Goal: Information Seeking & Learning: Learn about a topic

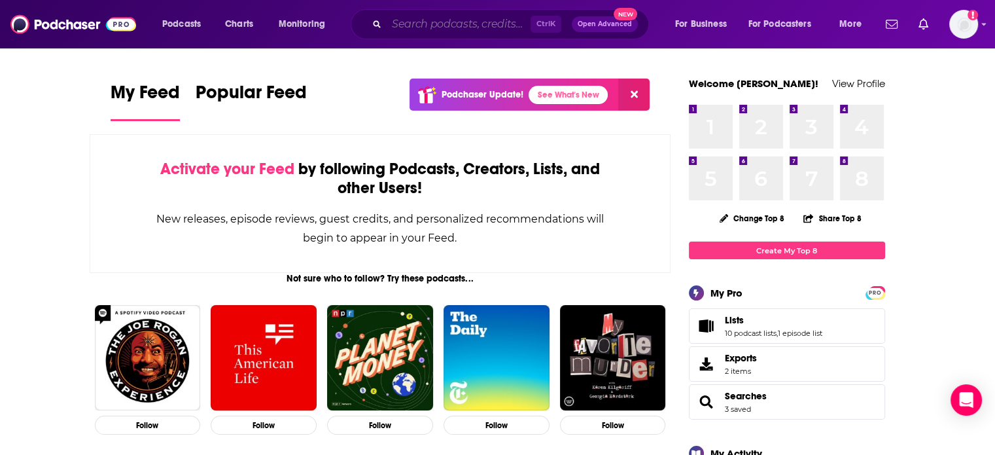
click at [494, 29] on input "Search podcasts, credits, & more..." at bounding box center [459, 24] width 144 height 21
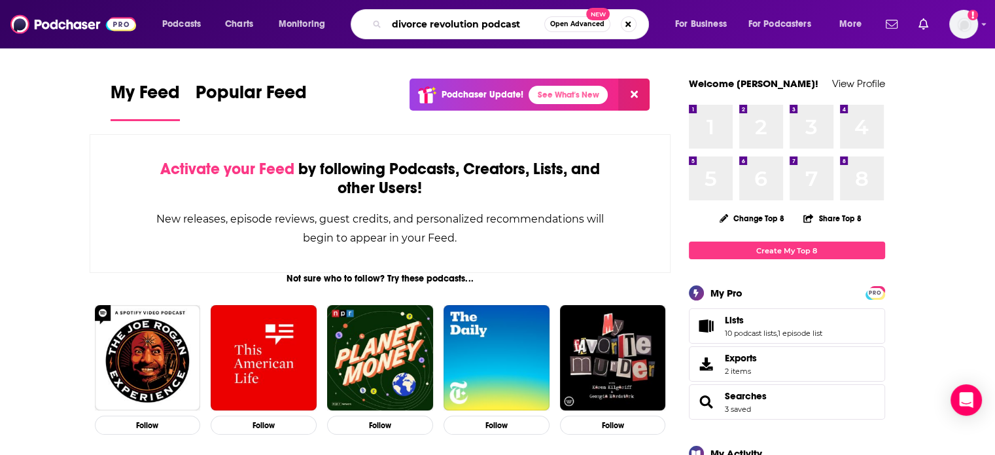
type input "divorce revolution podcast"
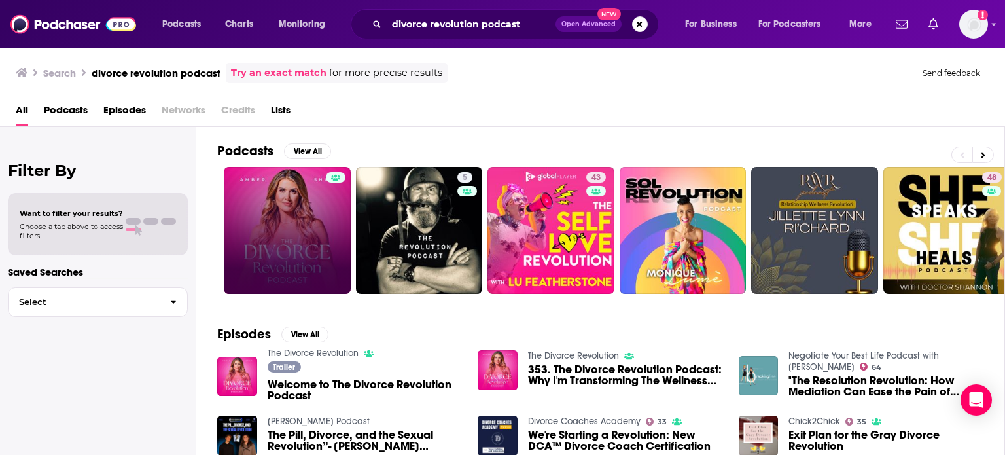
click at [284, 219] on link at bounding box center [287, 230] width 127 height 127
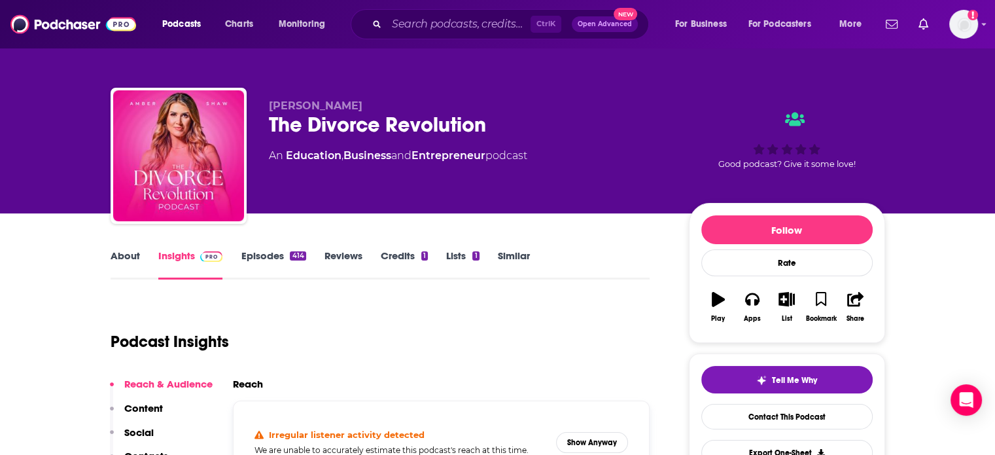
click at [138, 249] on link "About" at bounding box center [125, 264] width 29 height 30
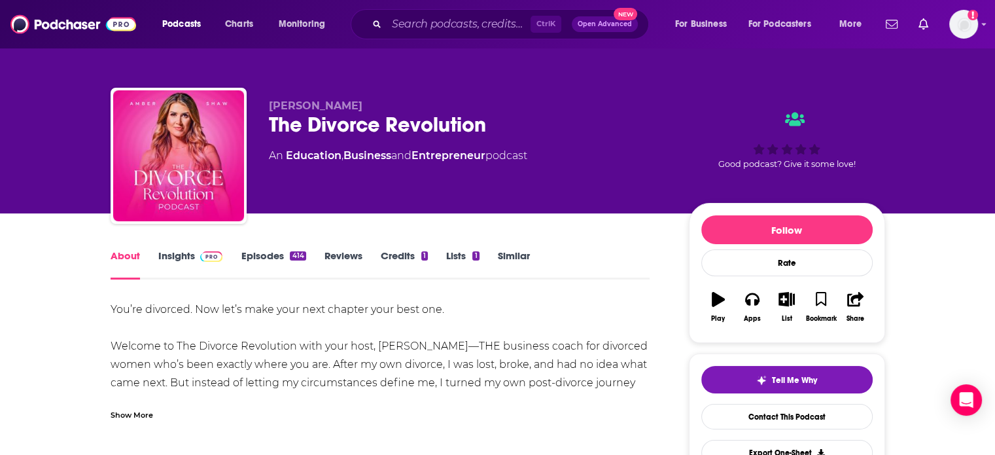
click at [181, 252] on link "Insights" at bounding box center [190, 264] width 65 height 30
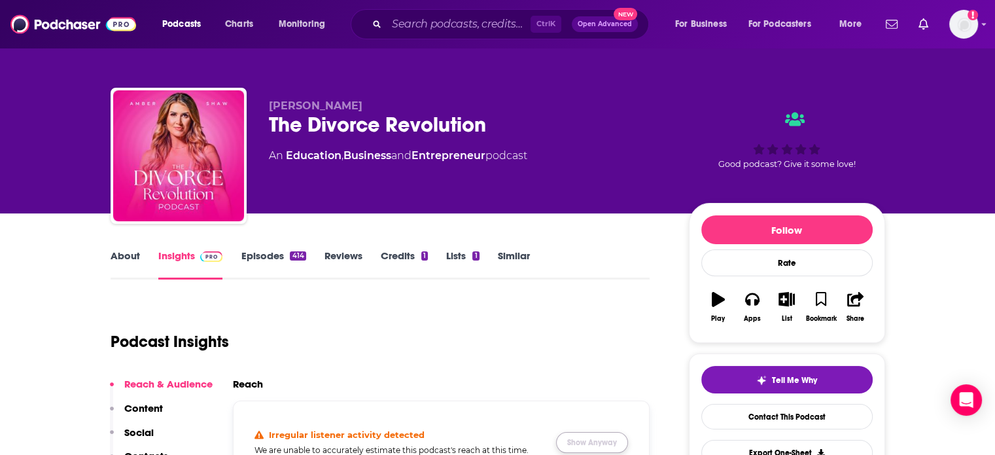
click at [602, 441] on button "Show Anyway" at bounding box center [592, 442] width 72 height 21
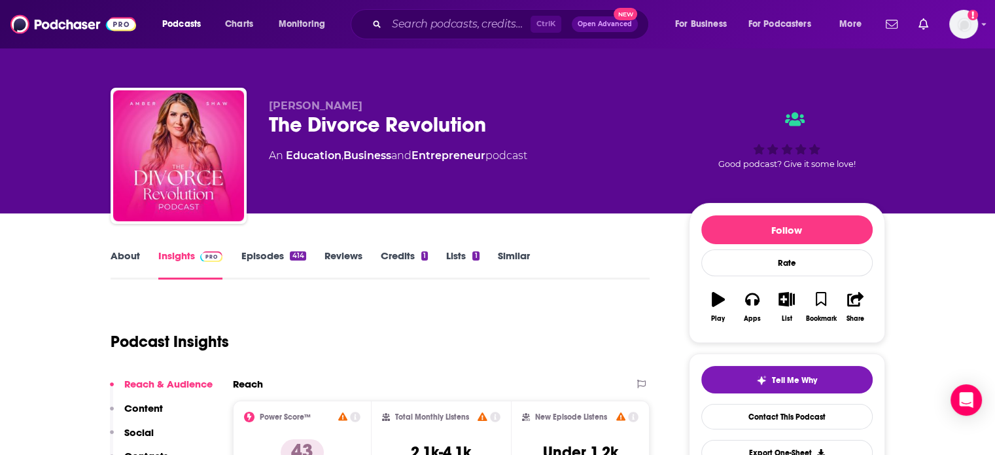
click at [128, 256] on link "About" at bounding box center [125, 264] width 29 height 30
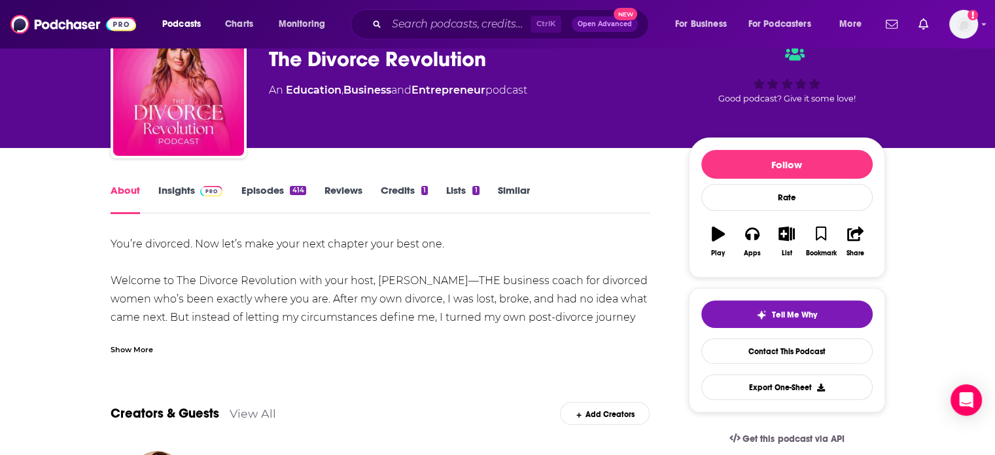
scroll to position [131, 0]
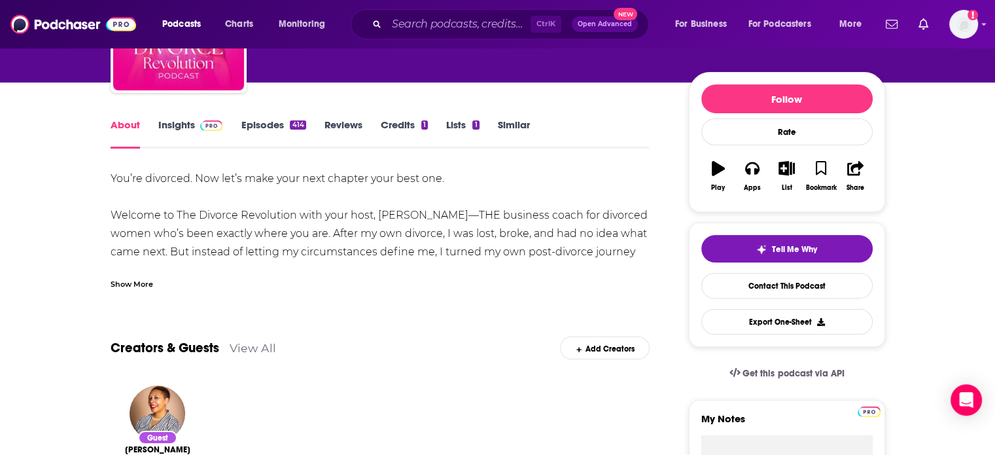
click at [157, 287] on div "Show More" at bounding box center [381, 279] width 540 height 22
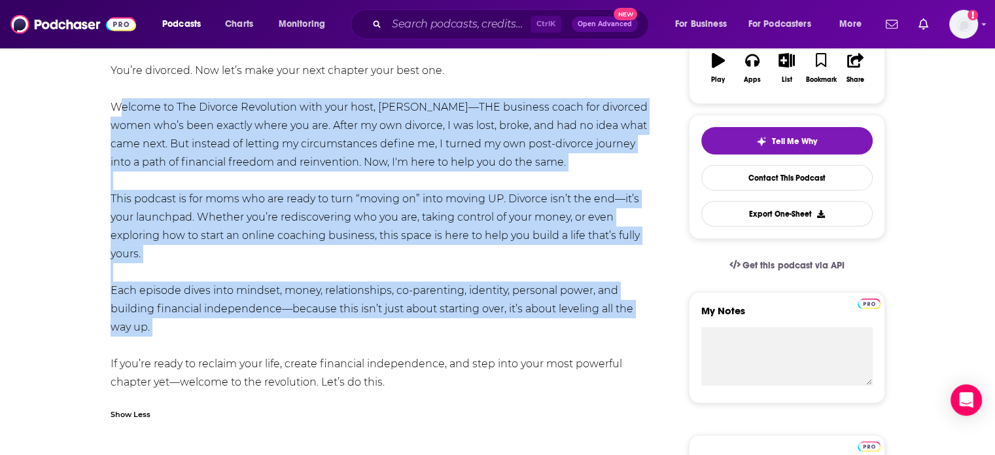
scroll to position [262, 0]
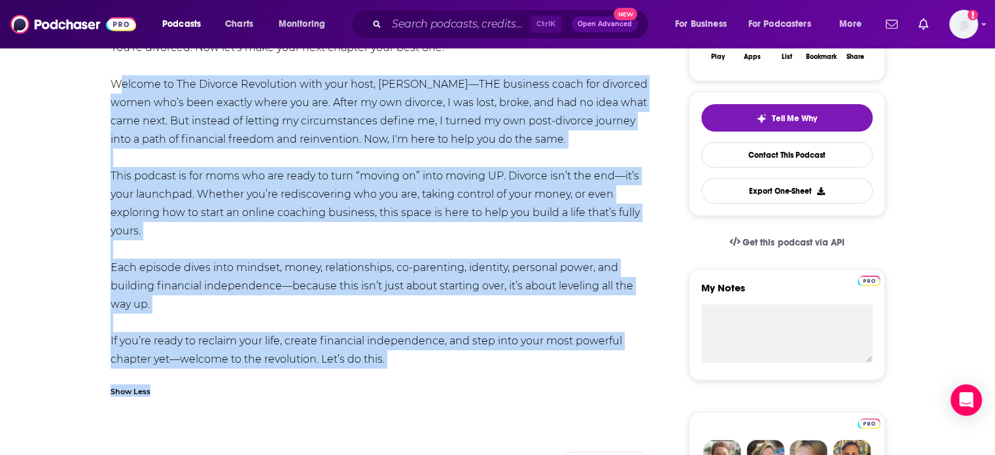
drag, startPoint x: 107, startPoint y: 210, endPoint x: 414, endPoint y: 372, distance: 347.7
copy div "Loremip do Sit Ametcon Adipiscing elit sedd eius, Tempo Inci—UTL etdolore magna…"
